Goal: Task Accomplishment & Management: Manage account settings

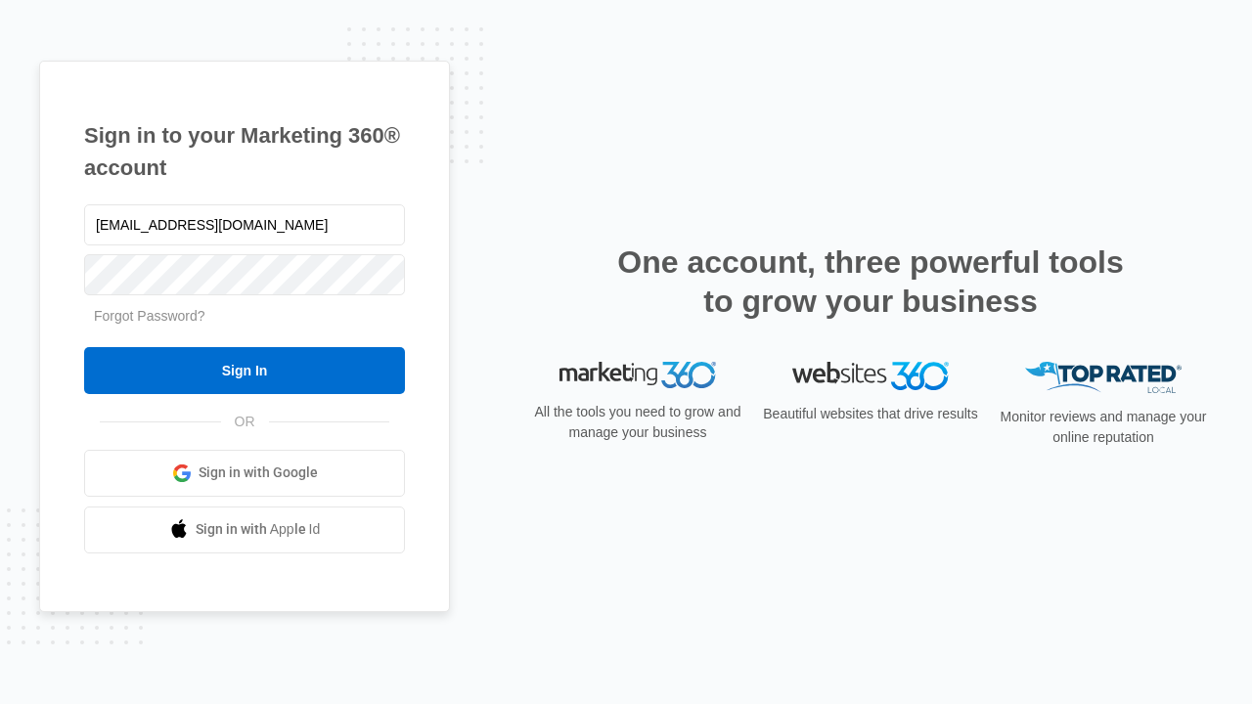
type input "[EMAIL_ADDRESS][DOMAIN_NAME]"
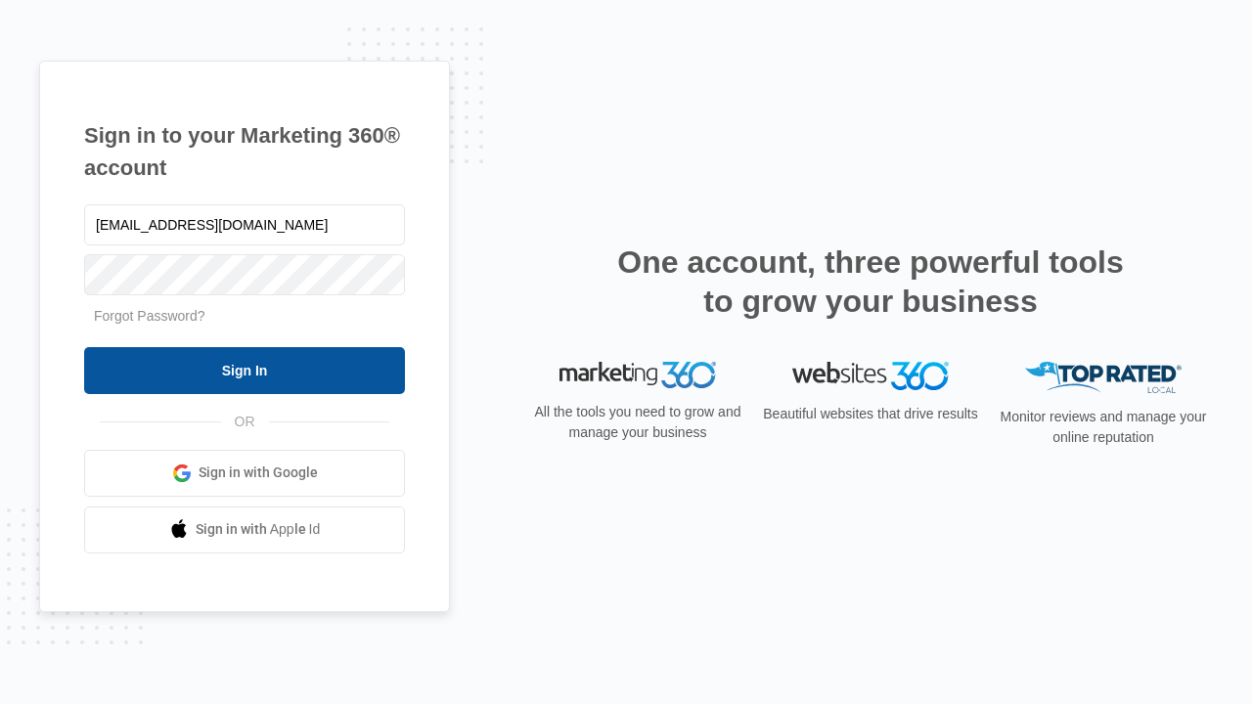
click at [245, 370] on input "Sign In" at bounding box center [244, 370] width 321 height 47
